Goal: Transaction & Acquisition: Purchase product/service

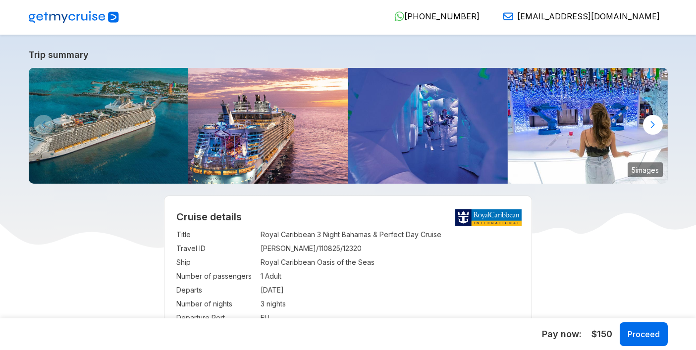
select select "**"
select select "*"
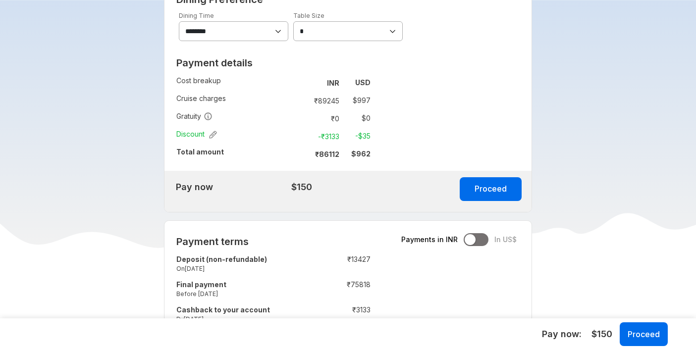
scroll to position [626, 0]
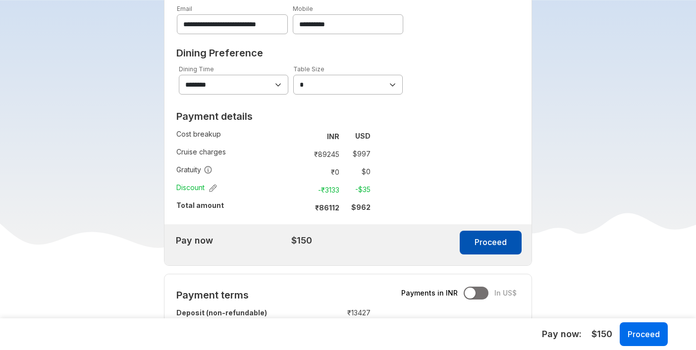
click at [485, 233] on button "Proceed" at bounding box center [491, 243] width 62 height 24
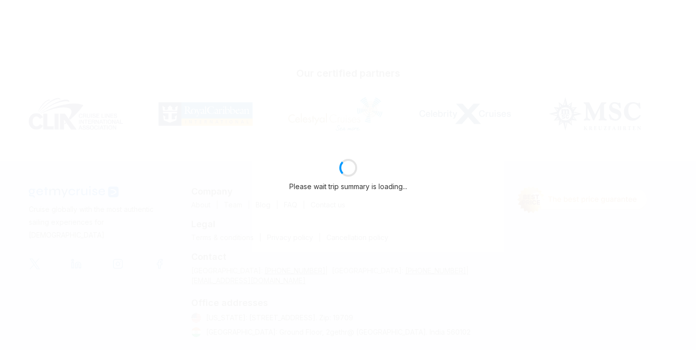
select select "**"
select select "*"
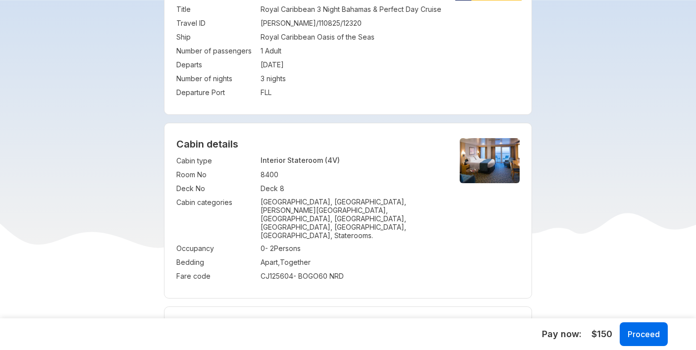
scroll to position [626, 0]
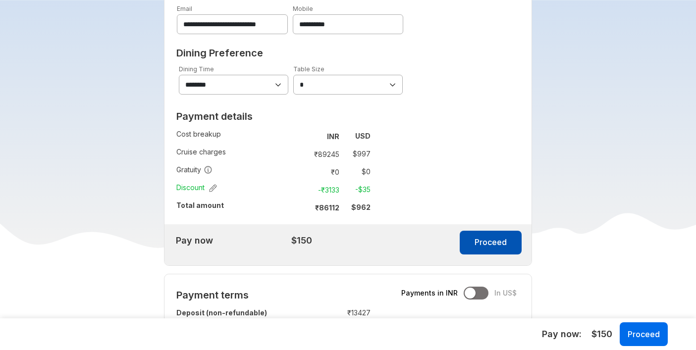
click at [484, 235] on button "Proceed" at bounding box center [491, 243] width 62 height 24
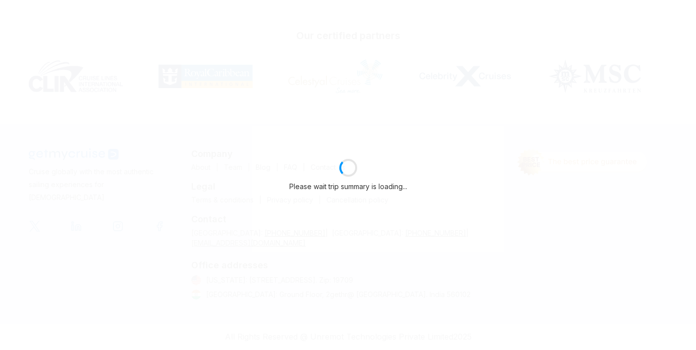
scroll to position [226, 0]
select select "**"
select select "*"
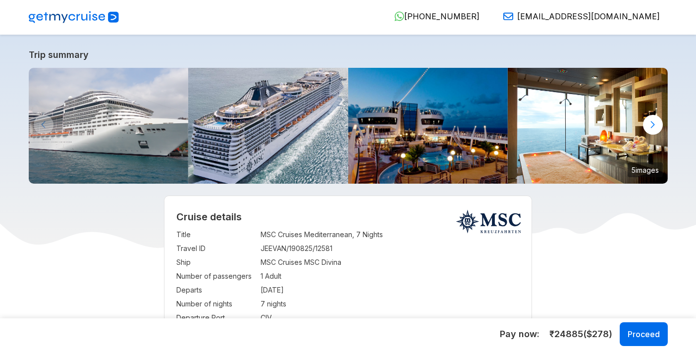
select select "**"
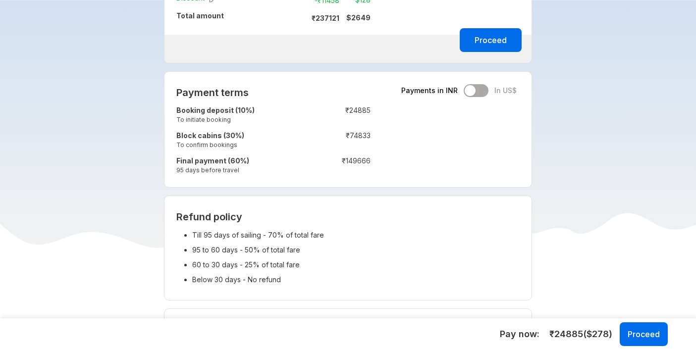
scroll to position [756, 0]
click at [484, 93] on div "Payments in INR In US$" at bounding box center [459, 91] width 115 height 13
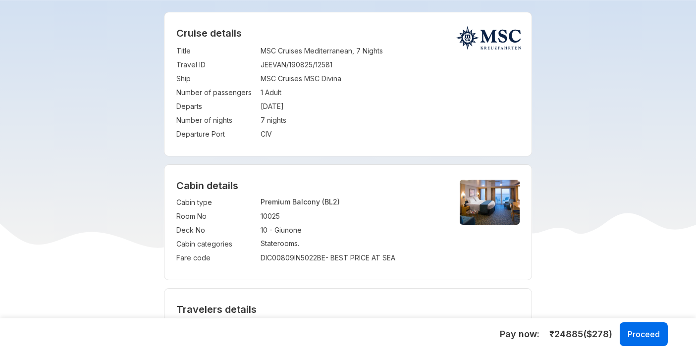
scroll to position [182, 0]
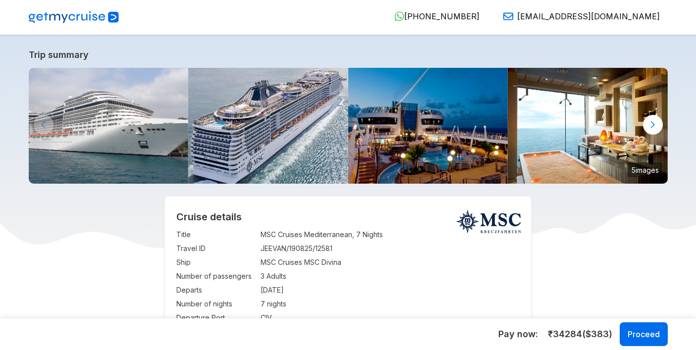
select select "**"
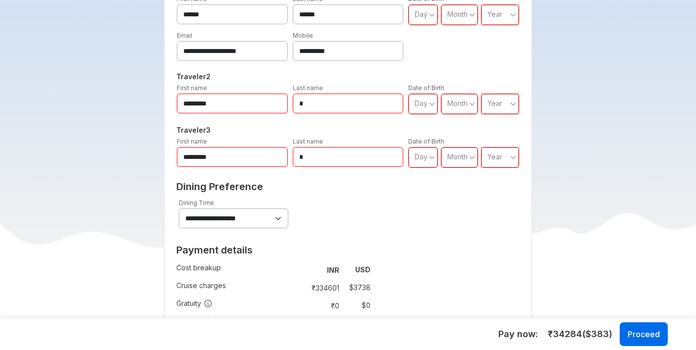
scroll to position [480, 0]
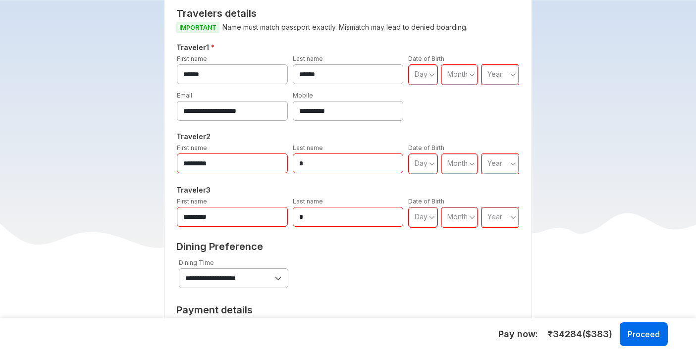
click at [430, 84] on div "Day" at bounding box center [423, 75] width 29 height 20
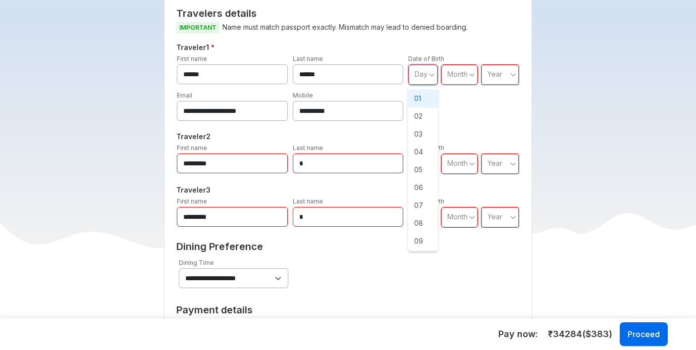
click at [416, 96] on span "01" at bounding box center [423, 99] width 30 height 18
type input "**"
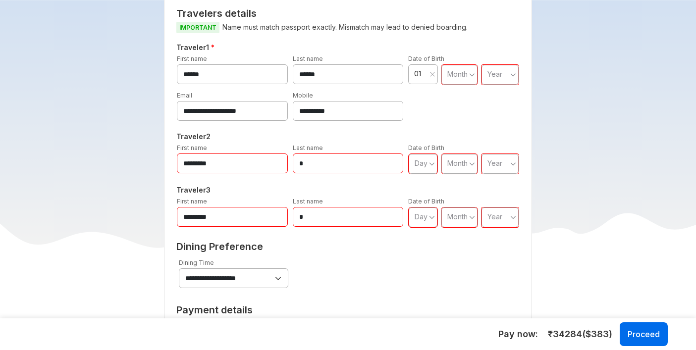
click at [457, 77] on span "Month" at bounding box center [458, 74] width 20 height 8
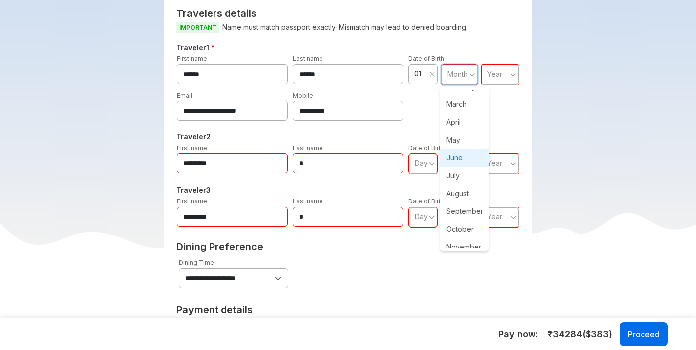
scroll to position [56, 0]
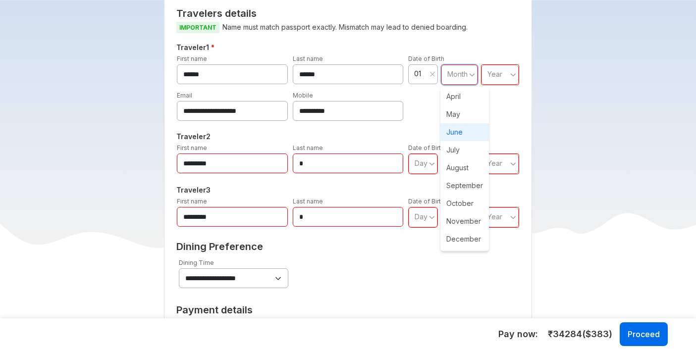
click at [459, 131] on span "June" at bounding box center [465, 132] width 49 height 18
type input "**"
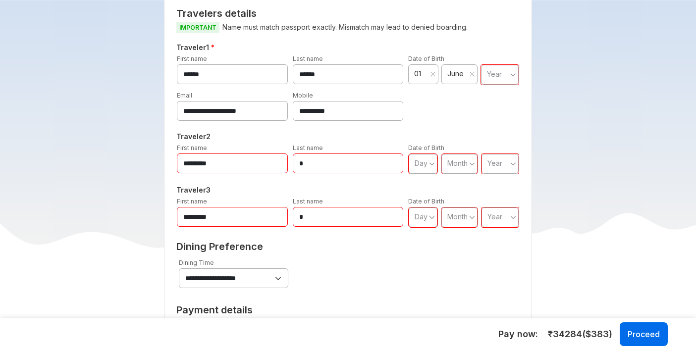
click at [498, 78] on span "Year" at bounding box center [494, 74] width 15 height 8
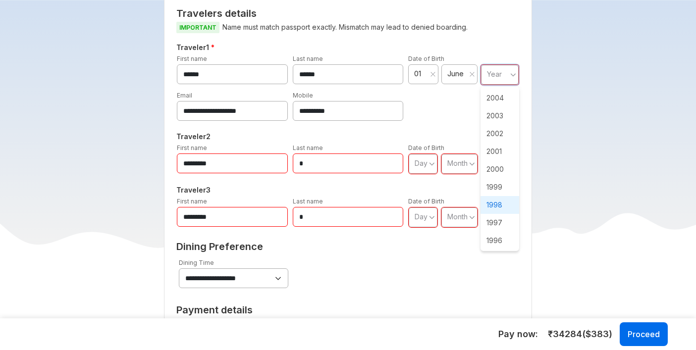
scroll to position [422, 0]
click at [501, 157] on span "1998" at bounding box center [500, 158] width 39 height 18
type input "****"
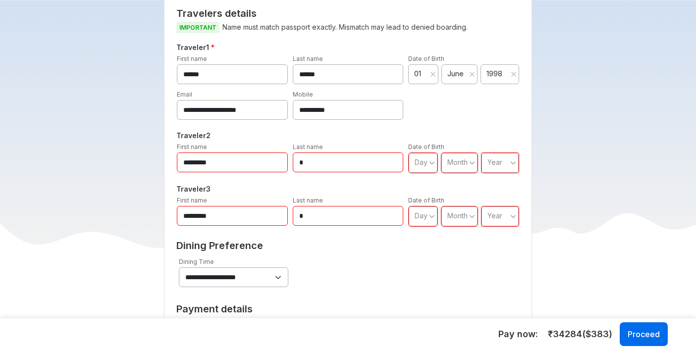
click at [316, 169] on input "*" at bounding box center [348, 163] width 111 height 20
click at [265, 168] on input "*********" at bounding box center [232, 163] width 111 height 20
click at [301, 166] on input "*" at bounding box center [348, 163] width 111 height 20
drag, startPoint x: 317, startPoint y: 165, endPoint x: 284, endPoint y: 163, distance: 32.8
click at [284, 163] on div "Traveler 2 First name ********* Last name * Date of Birth Day Month Year" at bounding box center [347, 152] width 347 height 44
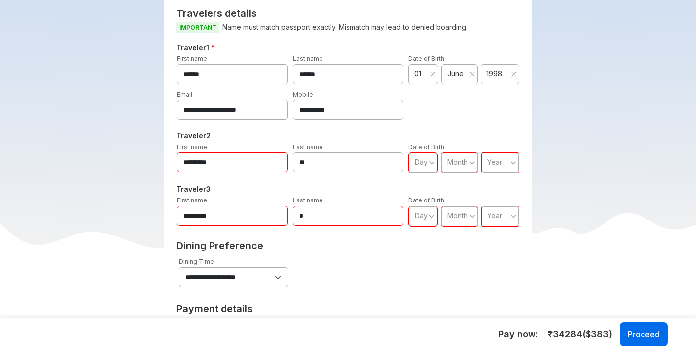
type input "*"
type input "****"
click at [424, 166] on span "Day" at bounding box center [421, 162] width 13 height 8
click at [415, 180] on span "01" at bounding box center [423, 187] width 30 height 18
type input "**"
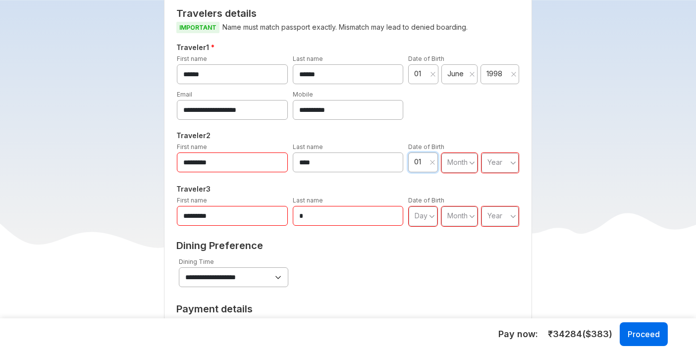
click at [453, 165] on span "Month" at bounding box center [458, 162] width 20 height 8
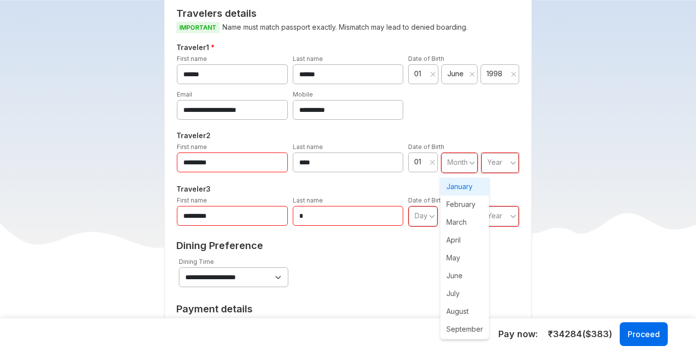
click at [460, 183] on span "January" at bounding box center [465, 187] width 49 height 18
type input "**"
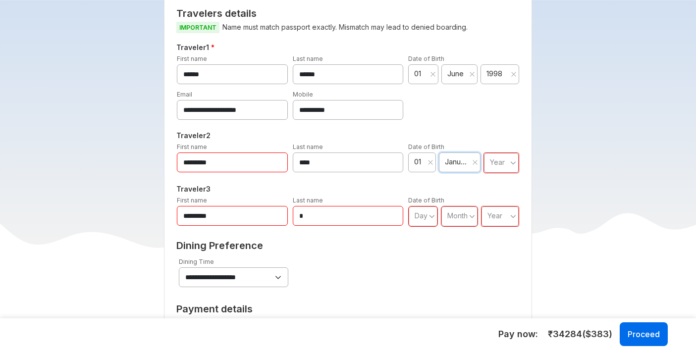
click at [489, 162] on div "Year" at bounding box center [501, 163] width 35 height 20
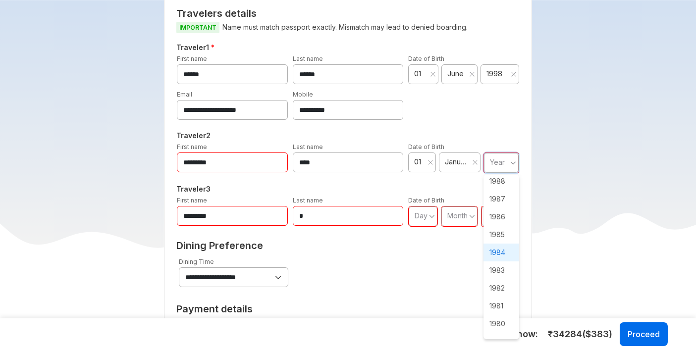
click at [500, 247] on span "1984" at bounding box center [502, 253] width 36 height 18
type input "****"
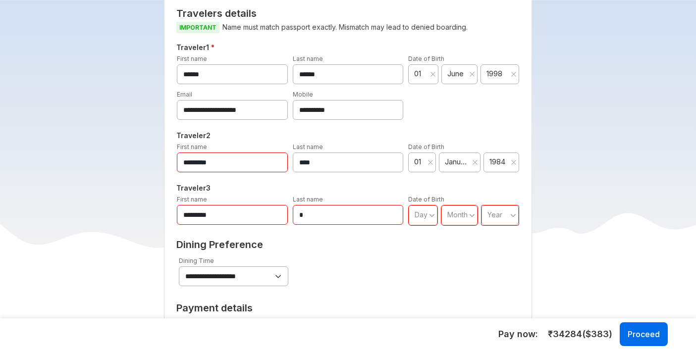
click at [323, 217] on input "*" at bounding box center [348, 215] width 111 height 20
type input "**"
click at [422, 218] on span "Day" at bounding box center [421, 215] width 13 height 8
click at [422, 232] on span "01" at bounding box center [423, 239] width 30 height 18
type input "**"
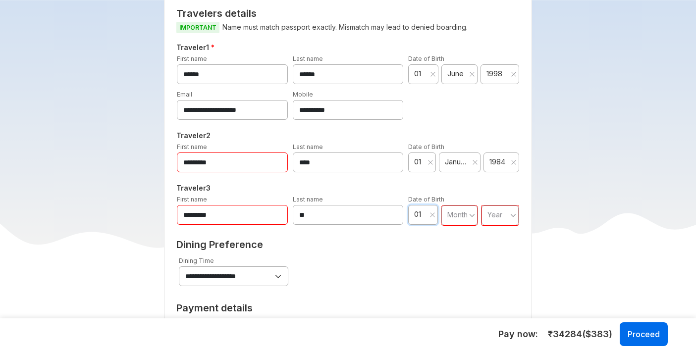
click at [460, 216] on span "Month" at bounding box center [458, 215] width 20 height 8
click at [463, 234] on span "January" at bounding box center [465, 239] width 49 height 18
type input "**"
click at [488, 218] on div "Year" at bounding box center [501, 216] width 35 height 20
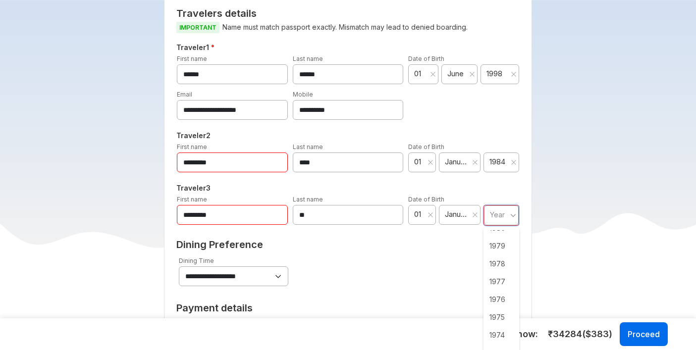
click at [509, 271] on span "1978" at bounding box center [502, 264] width 36 height 18
type input "****"
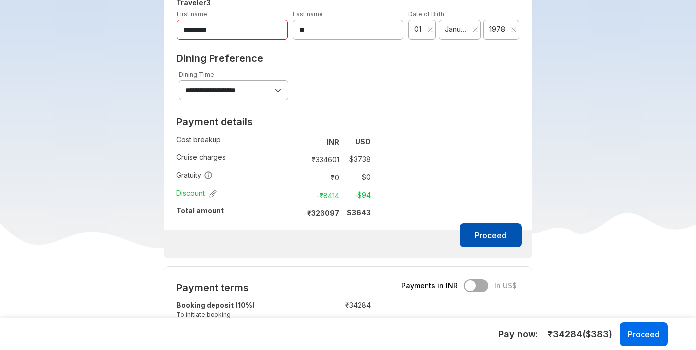
click at [486, 238] on button "Proceed" at bounding box center [491, 236] width 62 height 24
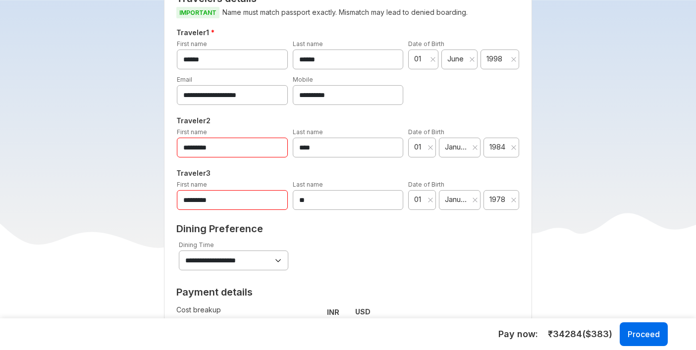
scroll to position [469, 0]
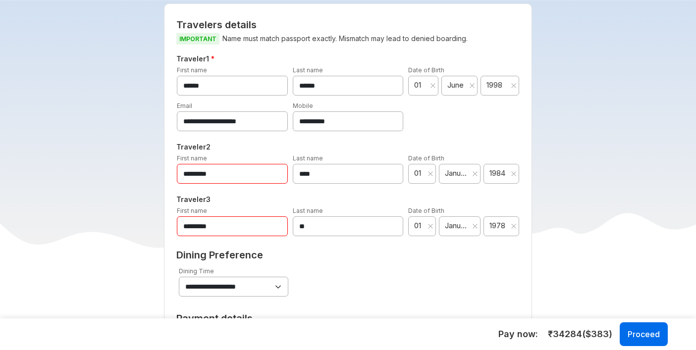
click at [248, 177] on input "*********" at bounding box center [232, 174] width 111 height 20
type input "**********"
click at [226, 224] on input "*********" at bounding box center [232, 227] width 111 height 20
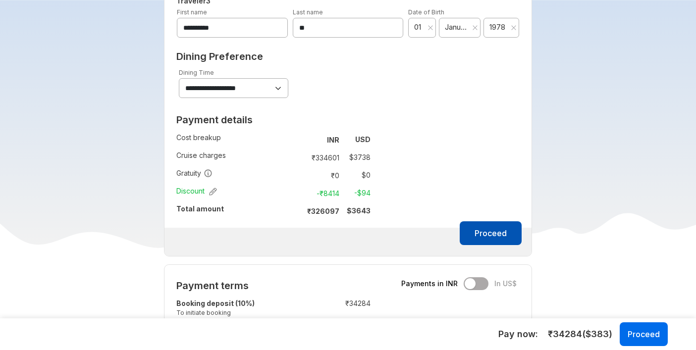
type input "**********"
click at [495, 236] on button "Proceed" at bounding box center [491, 234] width 62 height 24
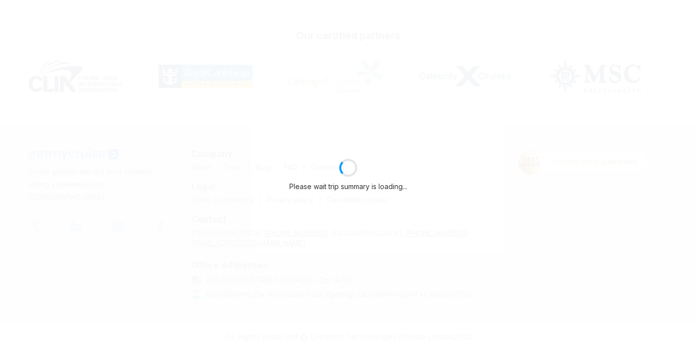
select select "**"
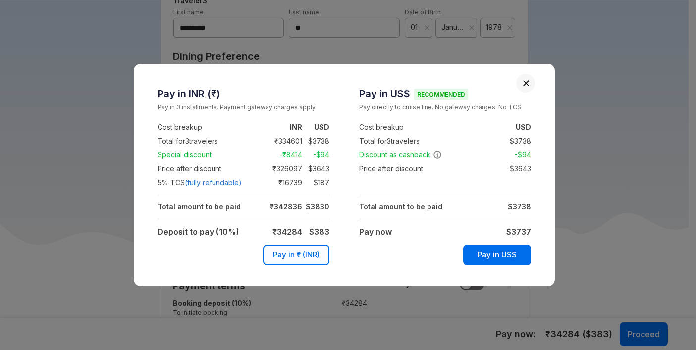
click at [526, 86] on button "Close" at bounding box center [526, 83] width 7 height 7
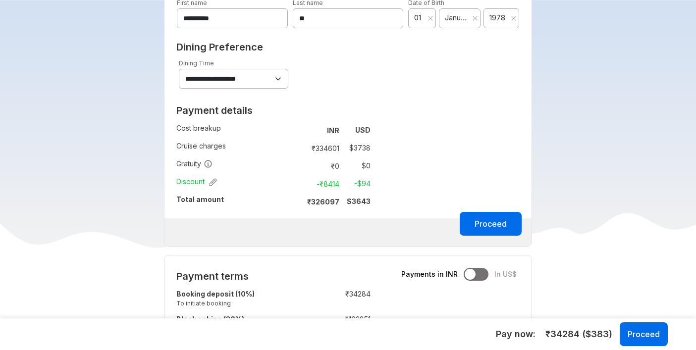
scroll to position [733, 0]
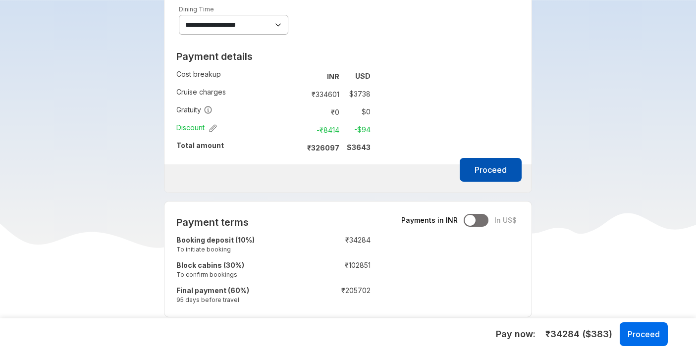
click at [485, 168] on button "Proceed" at bounding box center [491, 170] width 62 height 24
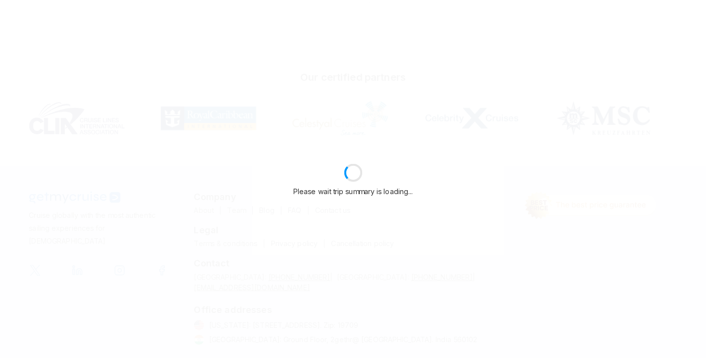
scroll to position [731, 0]
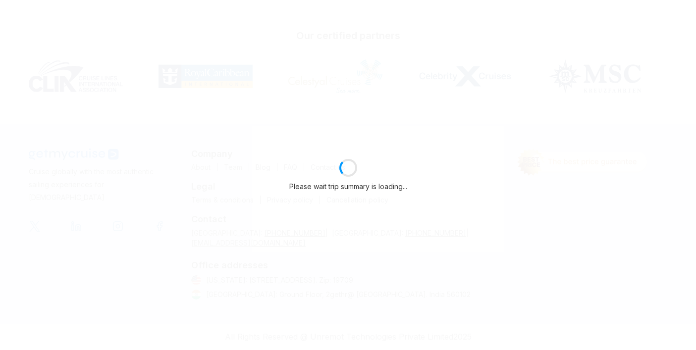
select select "**"
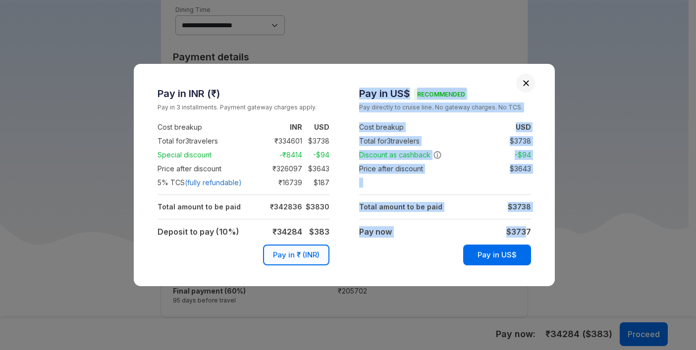
drag, startPoint x: 534, startPoint y: 230, endPoint x: 524, endPoint y: 233, distance: 9.7
click at [524, 233] on div "Pay in US$ Recommended Pay directly to cruise line. No gateway charges. No TCS.…" at bounding box center [446, 175] width 202 height 183
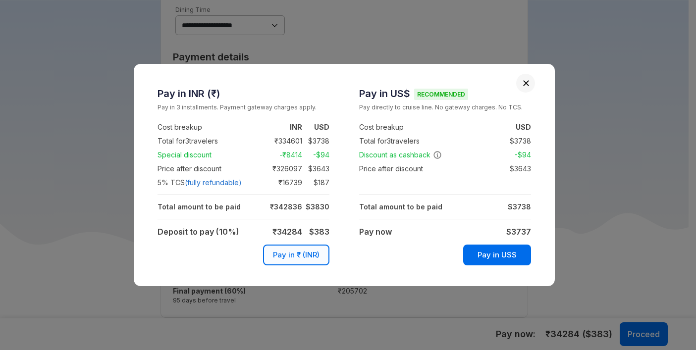
click at [530, 231] on strong "$ 3737" at bounding box center [519, 232] width 25 height 10
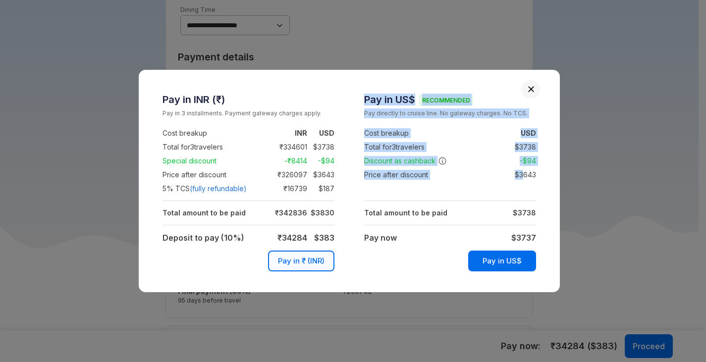
drag, startPoint x: 539, startPoint y: 175, endPoint x: 523, endPoint y: 176, distance: 15.4
click at [523, 176] on div "Pay in US$ Recommended Pay directly to cruise line. No gateway charges. No TCS.…" at bounding box center [450, 181] width 202 height 183
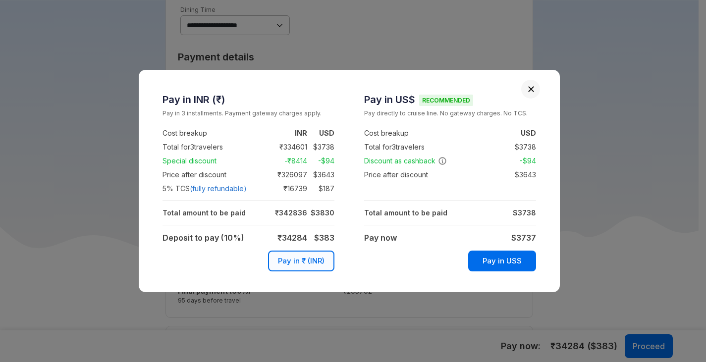
click at [537, 177] on div "Pay in US$ Recommended Pay directly to cruise line. No gateway charges. No TCS.…" at bounding box center [450, 181] width 202 height 183
click at [536, 175] on td "$ 3643" at bounding box center [522, 175] width 27 height 12
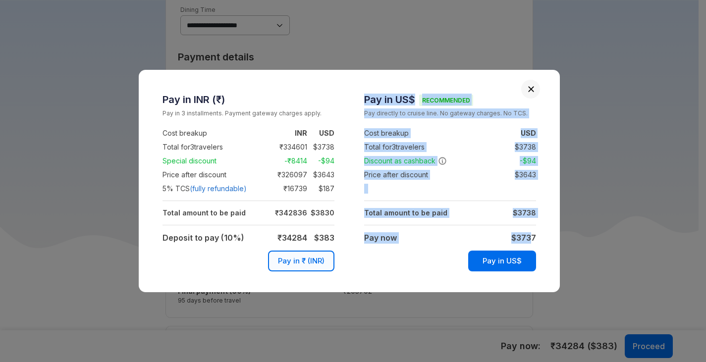
drag, startPoint x: 539, startPoint y: 238, endPoint x: 533, endPoint y: 238, distance: 6.4
click at [533, 238] on div "Pay in US$ Recommended Pay directly to cruise line. No gateway charges. No TCS.…" at bounding box center [450, 181] width 202 height 183
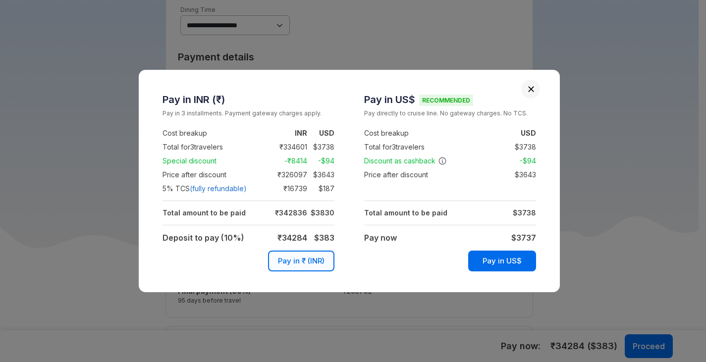
drag, startPoint x: 548, startPoint y: 239, endPoint x: 542, endPoint y: 237, distance: 6.1
click at [547, 239] on div "Pay in US$ Recommended Pay directly to cruise line. No gateway charges. No TCS.…" at bounding box center [450, 181] width 202 height 183
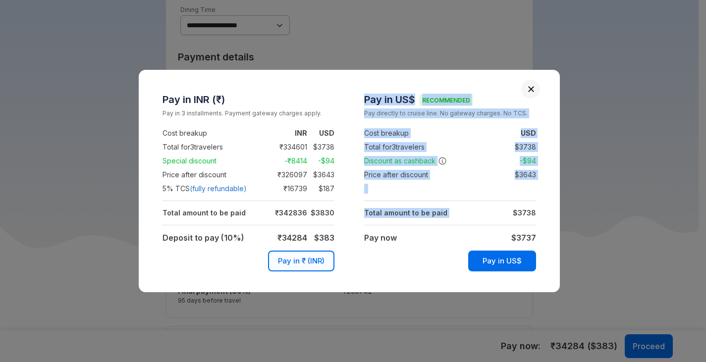
drag, startPoint x: 541, startPoint y: 236, endPoint x: 443, endPoint y: 198, distance: 104.7
click at [471, 219] on div "Pay in US$ Recommended Pay directly to cruise line. No gateway charges. No TCS.…" at bounding box center [450, 181] width 202 height 183
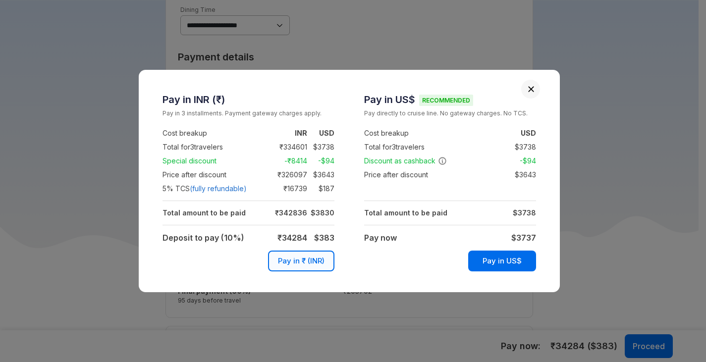
click at [461, 188] on td at bounding box center [450, 189] width 172 height 14
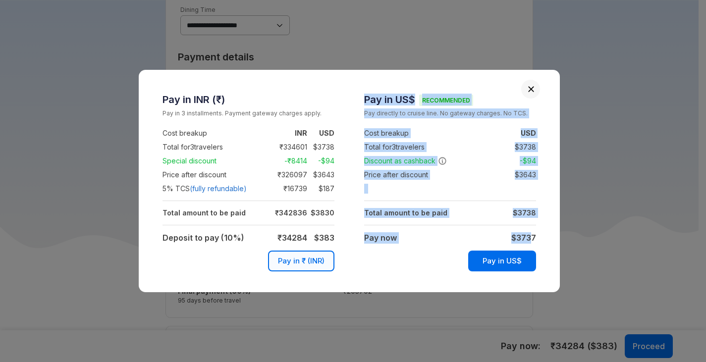
drag, startPoint x: 538, startPoint y: 237, endPoint x: 533, endPoint y: 238, distance: 5.0
click at [533, 238] on div "Pay in US$ Recommended Pay directly to cruise line. No gateway charges. No TCS.…" at bounding box center [450, 181] width 202 height 183
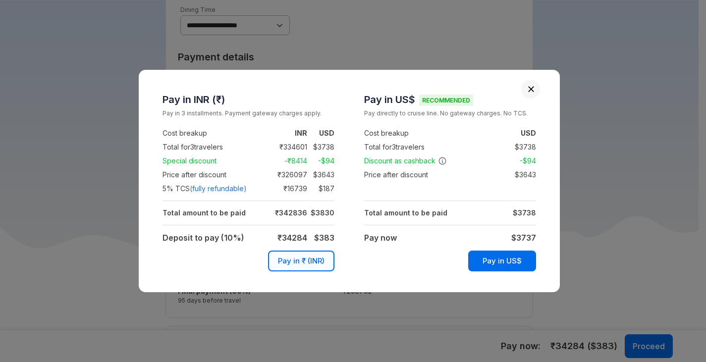
click at [535, 238] on strong "$ 3737" at bounding box center [524, 238] width 25 height 10
drag, startPoint x: 518, startPoint y: 236, endPoint x: 535, endPoint y: 237, distance: 16.9
click at [535, 237] on strong "$ 3737" at bounding box center [524, 238] width 25 height 10
click at [540, 233] on div "Pay in US$ Recommended Pay directly to cruise line. No gateway charges. No TCS.…" at bounding box center [450, 181] width 202 height 183
drag, startPoint x: 518, startPoint y: 237, endPoint x: 536, endPoint y: 235, distance: 17.5
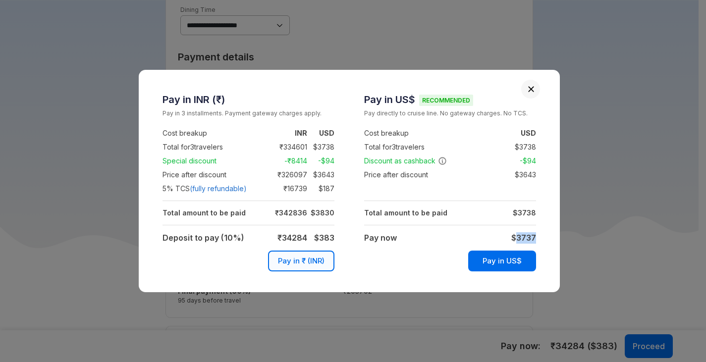
click at [536, 235] on strong "$ 3737" at bounding box center [524, 238] width 25 height 10
drag, startPoint x: 462, startPoint y: 98, endPoint x: 424, endPoint y: 97, distance: 38.2
click at [424, 97] on h3 "Pay in US$ Recommended" at bounding box center [450, 99] width 172 height 12
copy span "Recommended"
drag, startPoint x: 542, startPoint y: 147, endPoint x: 412, endPoint y: 150, distance: 129.9
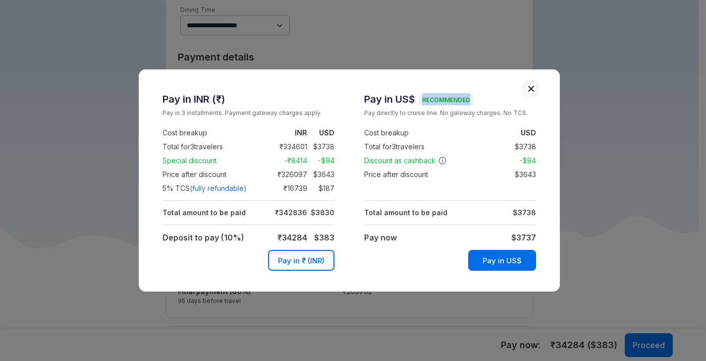
click at [408, 153] on div "Pay in US$ Recommended Pay directly to cruise line. No gateway charges. No TCS.…" at bounding box center [450, 180] width 202 height 183
click at [419, 149] on td "Total for 3 travelers" at bounding box center [415, 147] width 103 height 14
drag, startPoint x: 365, startPoint y: 144, endPoint x: 535, endPoint y: 148, distance: 170.1
click at [535, 148] on tr "Total for 3 travelers : $ 3738" at bounding box center [450, 147] width 172 height 14
copy tr "Total for 3 travelers : $ 3738"
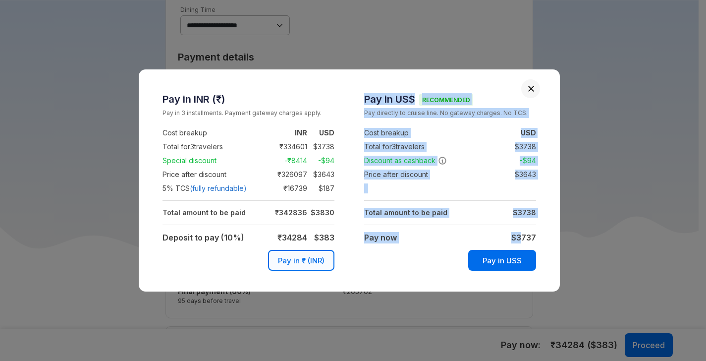
drag, startPoint x: 364, startPoint y: 239, endPoint x: 523, endPoint y: 232, distance: 159.2
click at [522, 233] on div "Pay in US$ Recommended Pay directly to cruise line. No gateway charges. No TCS.…" at bounding box center [450, 180] width 202 height 183
drag, startPoint x: 541, startPoint y: 234, endPoint x: 463, endPoint y: 239, distance: 78.0
click at [463, 240] on div "Pay in US$ Recommended Pay directly to cruise line. No gateway charges. No TCS.…" at bounding box center [450, 180] width 202 height 183
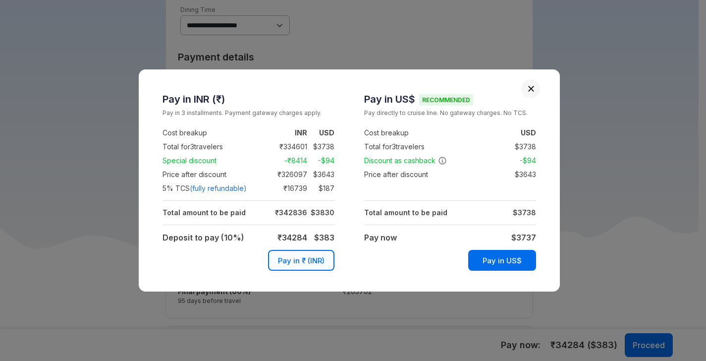
click at [514, 239] on strong "$ 3737" at bounding box center [524, 237] width 25 height 10
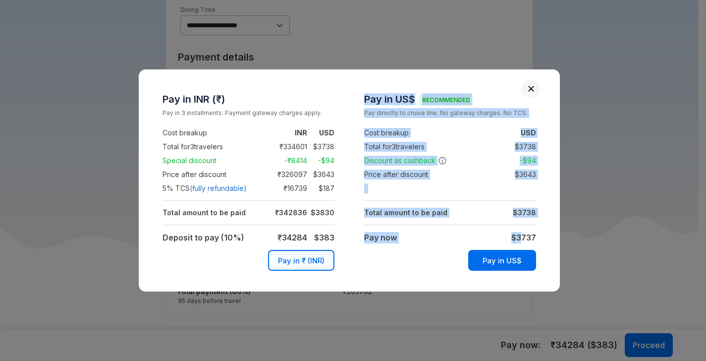
drag, startPoint x: 538, startPoint y: 237, endPoint x: 523, endPoint y: 238, distance: 15.4
click at [523, 238] on div "Pay in US$ Recommended Pay directly to cruise line. No gateway charges. No TCS.…" at bounding box center [450, 180] width 202 height 183
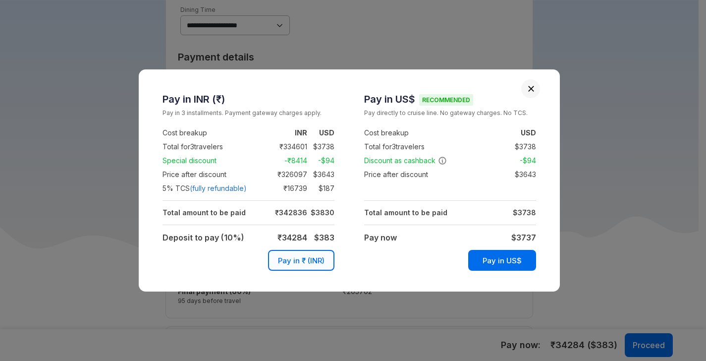
click at [396, 246] on td "Pay in US$" at bounding box center [450, 258] width 172 height 27
drag, startPoint x: 366, startPoint y: 239, endPoint x: 535, endPoint y: 237, distance: 169.0
click at [535, 237] on tr "Pay now : $ 3737" at bounding box center [450, 237] width 172 height 15
copy tr "Pay now : $ 3737"
click at [531, 91] on button "Close" at bounding box center [531, 88] width 7 height 7
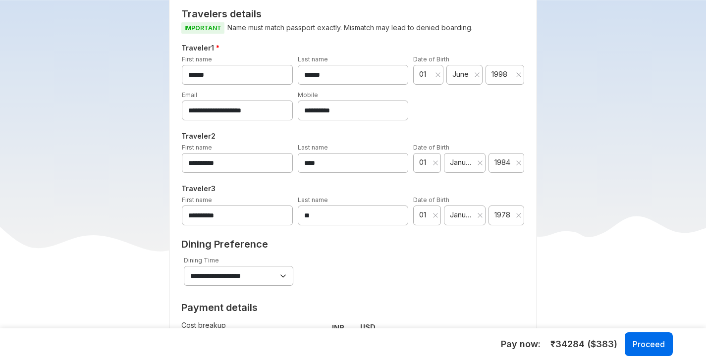
scroll to position [456, 0]
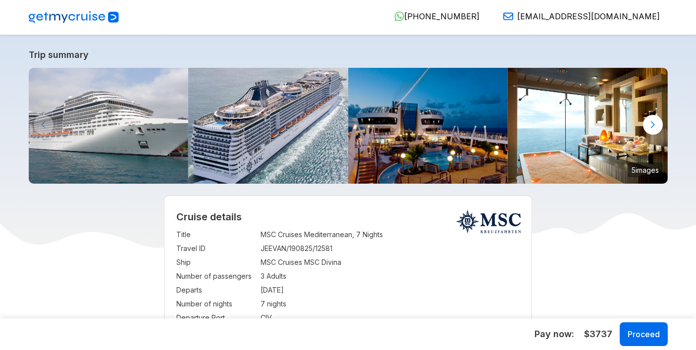
select select "**"
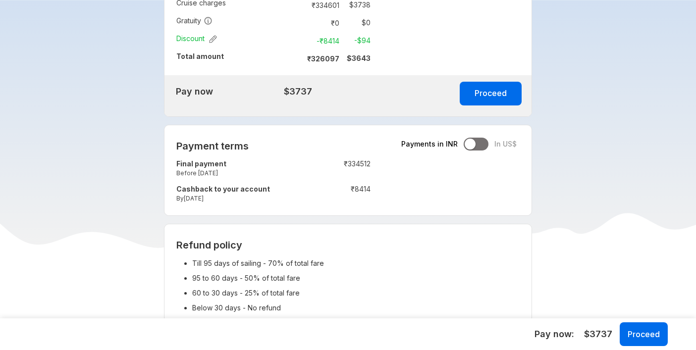
scroll to position [821, 0]
drag, startPoint x: 240, startPoint y: 173, endPoint x: 178, endPoint y: 168, distance: 62.7
click at [178, 168] on td "Final payment Before 16-May-2025" at bounding box center [241, 169] width 130 height 25
click at [480, 148] on div at bounding box center [476, 143] width 25 height 13
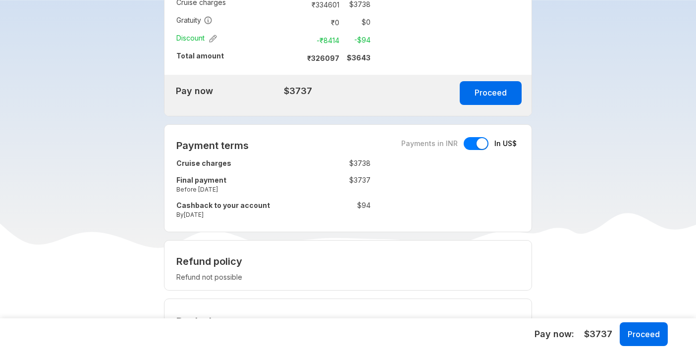
click at [470, 147] on div at bounding box center [476, 143] width 25 height 13
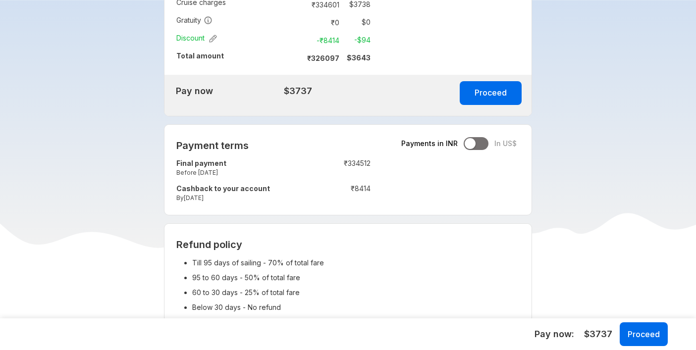
click at [489, 145] on div at bounding box center [476, 143] width 25 height 13
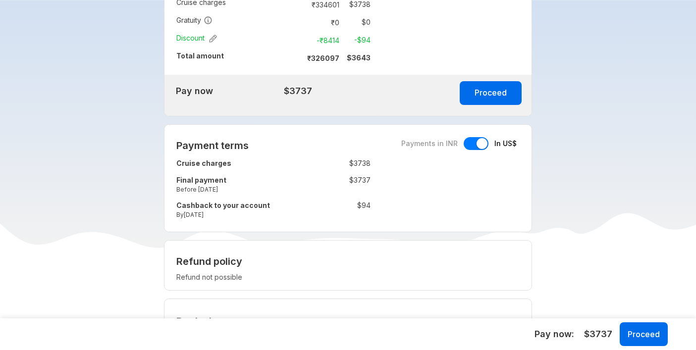
click at [467, 147] on div at bounding box center [476, 143] width 25 height 13
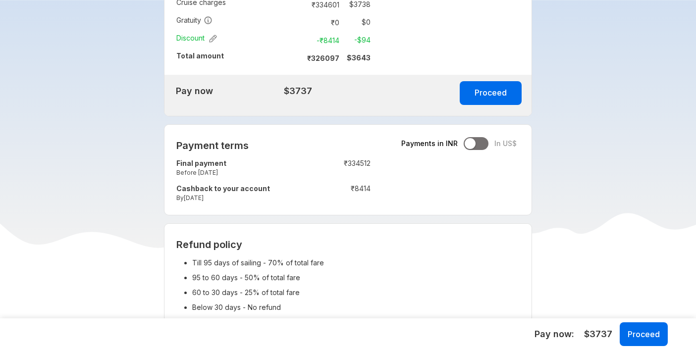
drag, startPoint x: 242, startPoint y: 173, endPoint x: 198, endPoint y: 176, distance: 44.2
click at [198, 176] on small "Before 16-May-2025" at bounding box center [241, 173] width 130 height 8
click at [236, 176] on small "Before 16-May-2025" at bounding box center [241, 173] width 130 height 8
drag, startPoint x: 237, startPoint y: 173, endPoint x: 197, endPoint y: 174, distance: 40.2
click at [197, 174] on small "Before 16-May-2025" at bounding box center [241, 173] width 130 height 8
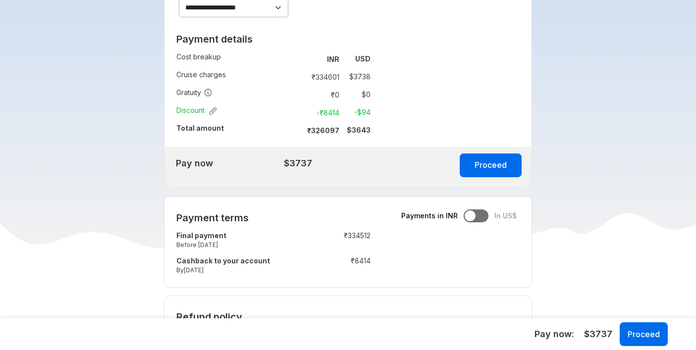
scroll to position [758, 0]
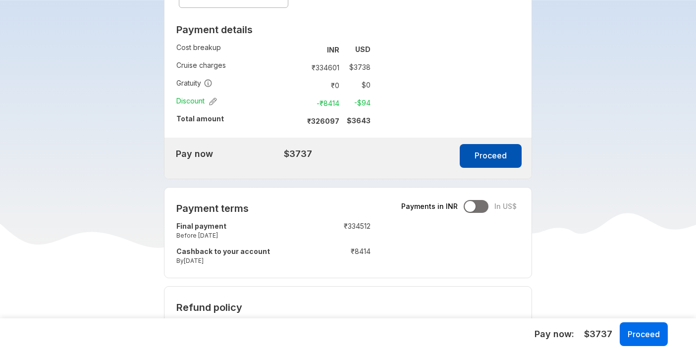
click at [496, 158] on button "Proceed" at bounding box center [491, 156] width 62 height 24
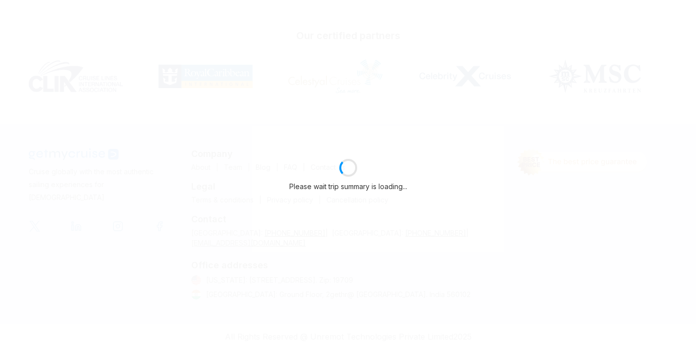
scroll to position [226, 0]
select select "**"
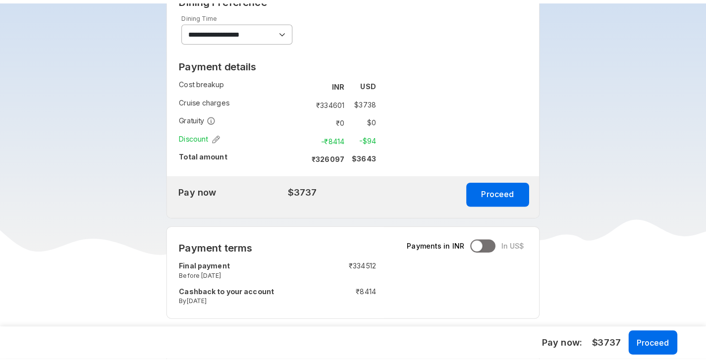
scroll to position [667, 0]
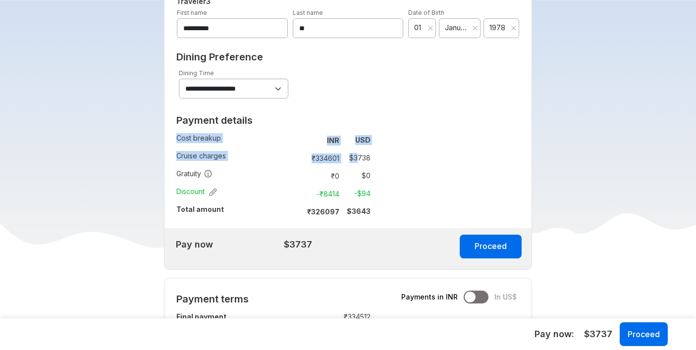
drag, startPoint x: 372, startPoint y: 160, endPoint x: 357, endPoint y: 160, distance: 14.9
click at [357, 160] on div "Payment details Cost breakup : INR USD Cruise charges : ₹ 334601 $ 3738 Gratuit…" at bounding box center [274, 170] width 218 height 118
click at [372, 159] on div "Payment details Cost breakup : INR USD Cruise charges : ₹ 334601 $ 3738 Gratuit…" at bounding box center [274, 170] width 218 height 118
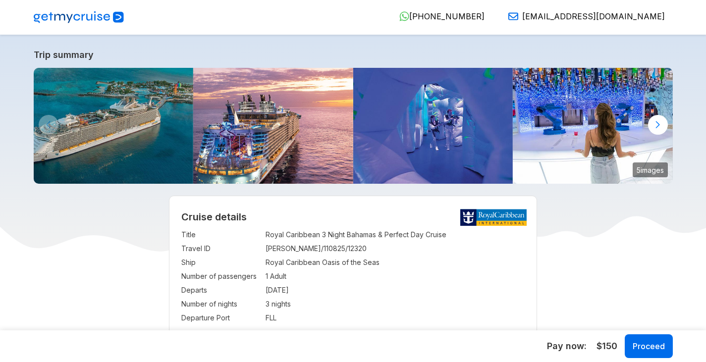
select select "**"
select select "*"
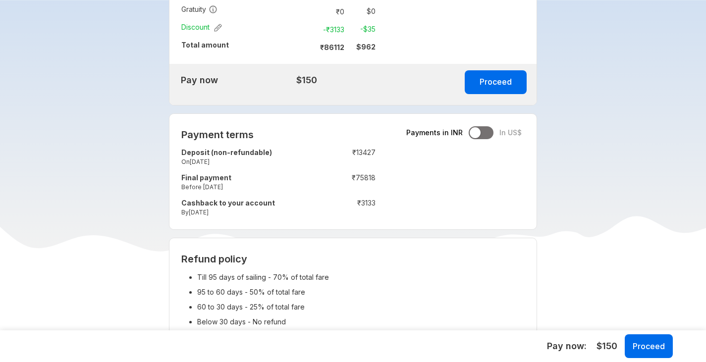
scroll to position [663, 0]
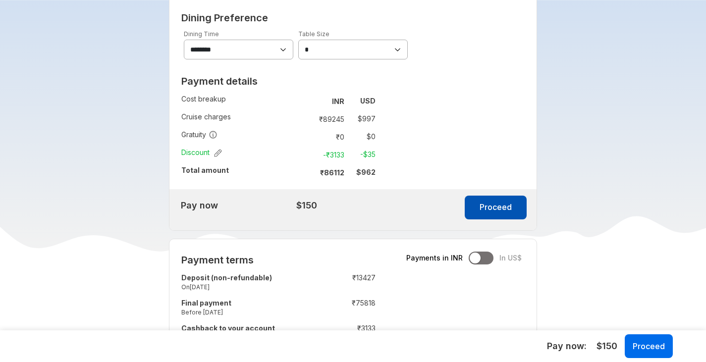
click at [494, 198] on button "Proceed" at bounding box center [496, 208] width 62 height 24
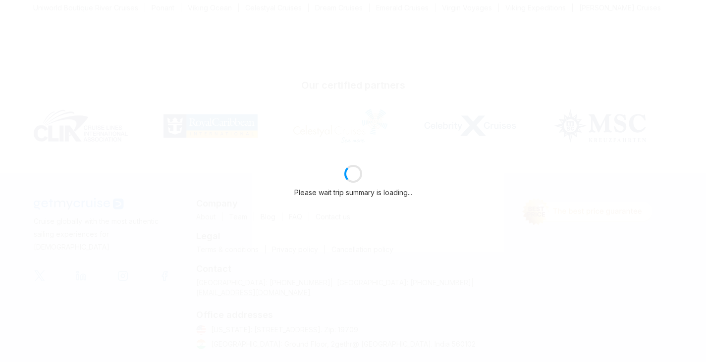
select select "**"
select select "*"
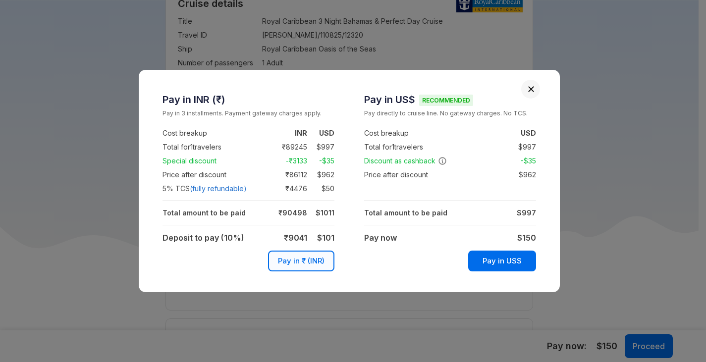
scroll to position [661, 0]
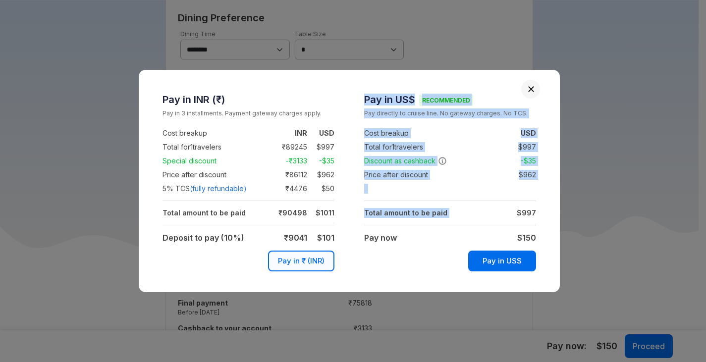
drag, startPoint x: 543, startPoint y: 210, endPoint x: 473, endPoint y: 209, distance: 70.4
click at [473, 213] on div "Pay in US$ Recommended Pay directly to cruise line. No gateway charges. No TCS.…" at bounding box center [450, 181] width 202 height 183
click at [460, 187] on td at bounding box center [450, 189] width 172 height 14
drag, startPoint x: 366, startPoint y: 212, endPoint x: 536, endPoint y: 212, distance: 170.0
click at [536, 212] on div "Pay in US$ Recommended Pay directly to cruise line. No gateway charges. No TCS.…" at bounding box center [450, 181] width 202 height 183
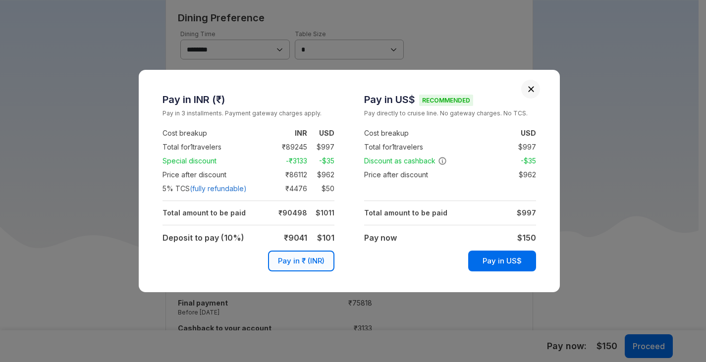
click at [379, 214] on strong "Total amount to be paid" at bounding box center [405, 213] width 83 height 8
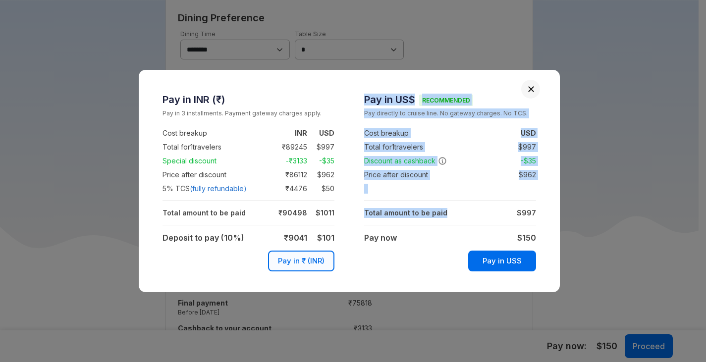
drag, startPoint x: 363, startPoint y: 213, endPoint x: 441, endPoint y: 215, distance: 77.8
click at [441, 215] on div "Pay in US$ Recommended Pay directly to cruise line. No gateway charges. No TCS.…" at bounding box center [450, 181] width 202 height 183
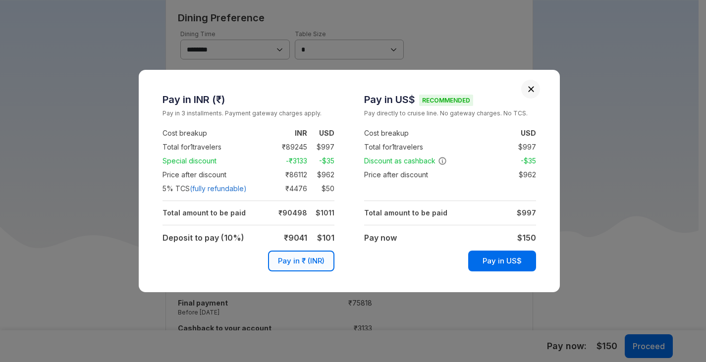
click at [437, 238] on td "Pay now" at bounding box center [415, 237] width 103 height 15
drag, startPoint x: 398, startPoint y: 237, endPoint x: 366, endPoint y: 213, distance: 40.0
click at [366, 213] on tbody "Cost breakup : USD Total for 1 travelers : $ 997 Discount as cashback : -$ 35 P…" at bounding box center [450, 199] width 172 height 146
click at [360, 214] on div "Pay in US$ Recommended Pay directly to cruise line. No gateway charges. No TCS.…" at bounding box center [450, 181] width 202 height 183
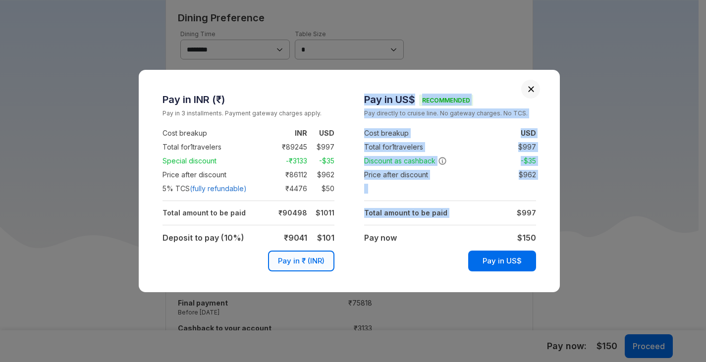
drag, startPoint x: 367, startPoint y: 212, endPoint x: 517, endPoint y: 211, distance: 150.2
click at [504, 212] on div "Pay in US$ Recommended Pay directly to cruise line. No gateway charges. No TCS.…" at bounding box center [450, 181] width 202 height 183
drag, startPoint x: 540, startPoint y: 212, endPoint x: 446, endPoint y: 215, distance: 94.7
click at [446, 215] on div "Pay in US$ Recommended Pay directly to cruise line. No gateway charges. No TCS.…" at bounding box center [450, 181] width 202 height 183
click at [484, 198] on td at bounding box center [450, 201] width 172 height 10
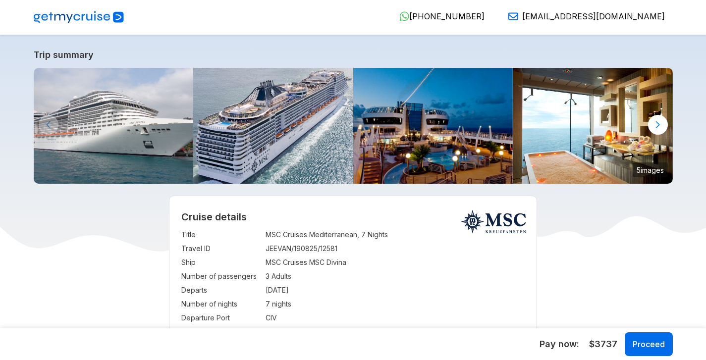
select select "**"
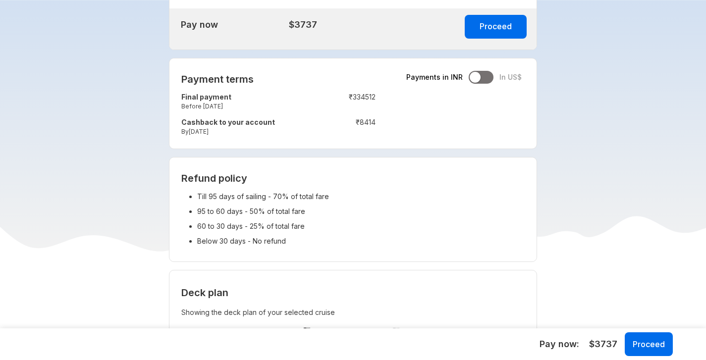
scroll to position [803, 0]
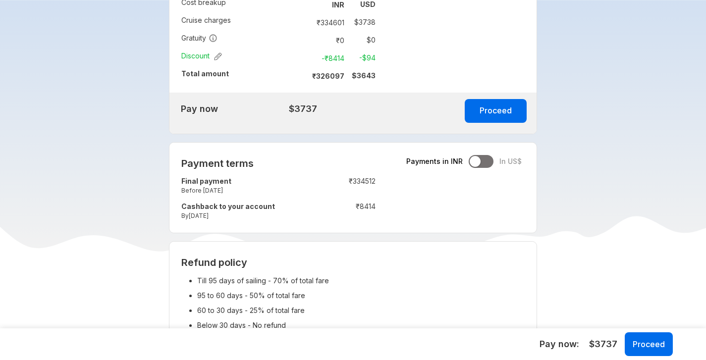
click at [487, 164] on div at bounding box center [481, 161] width 25 height 13
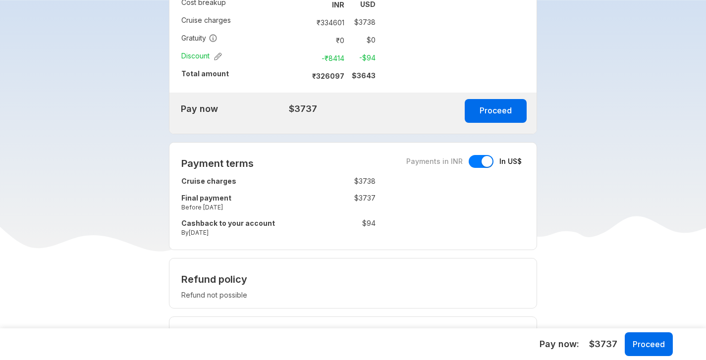
click at [470, 164] on div at bounding box center [481, 161] width 25 height 13
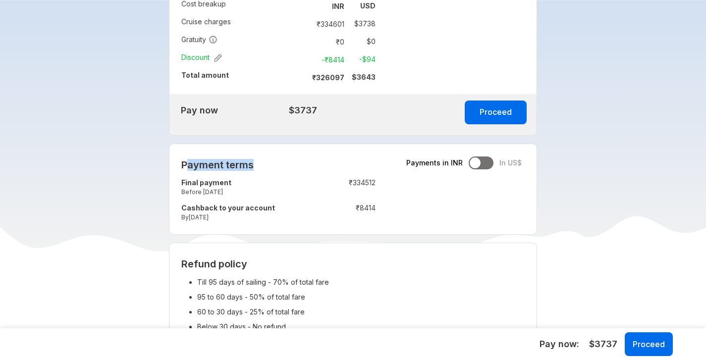
scroll to position [801, 0]
drag, startPoint x: 253, startPoint y: 168, endPoint x: 182, endPoint y: 168, distance: 70.9
click at [182, 168] on h2 "Payment terms" at bounding box center [278, 166] width 194 height 12
copy h2 "Payment terms"
